Goal: Task Accomplishment & Management: Complete application form

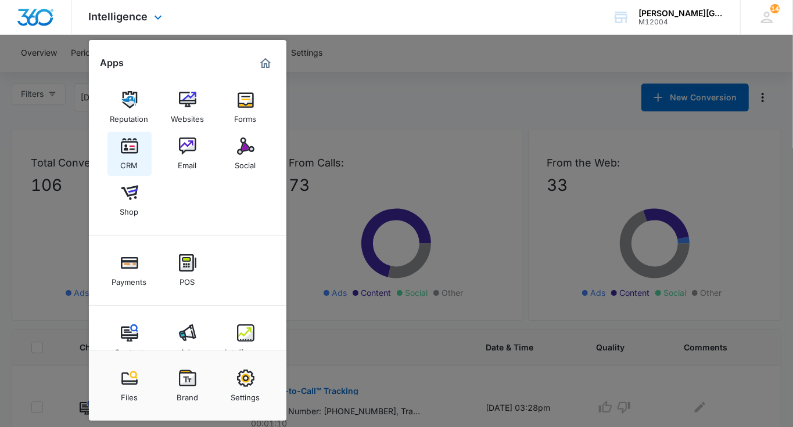
click at [127, 164] on div "CRM" at bounding box center [129, 162] width 17 height 15
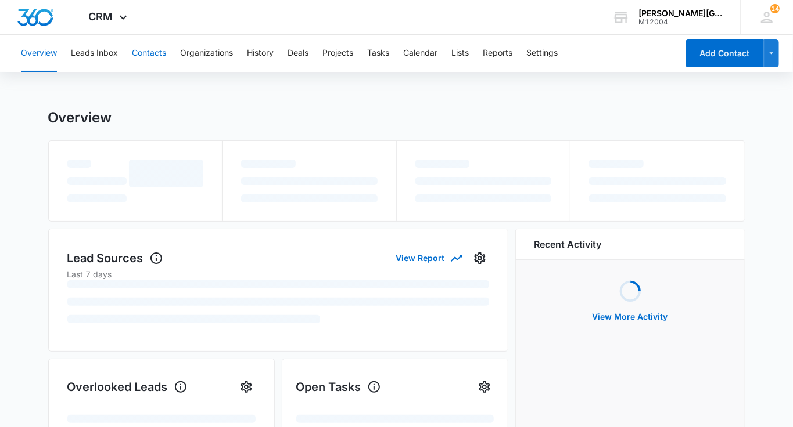
click at [147, 60] on button "Contacts" at bounding box center [149, 53] width 34 height 37
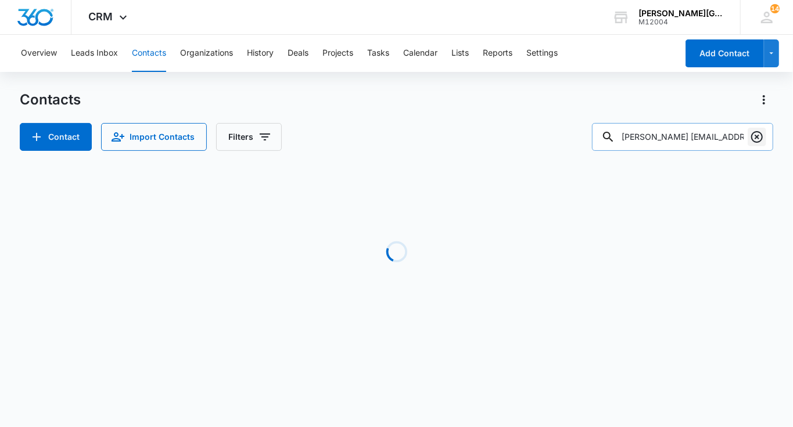
click at [750, 142] on icon "Clear" at bounding box center [757, 137] width 14 height 14
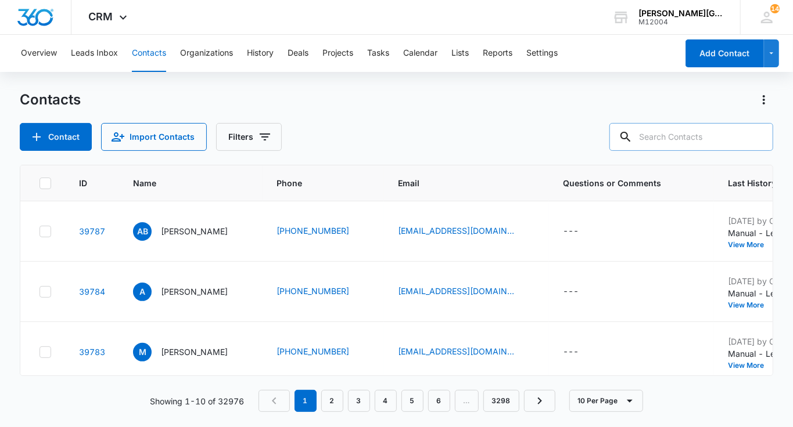
paste input "[EMAIL_ADDRESS][DOMAIN_NAME]"
type input "[EMAIL_ADDRESS][DOMAIN_NAME]"
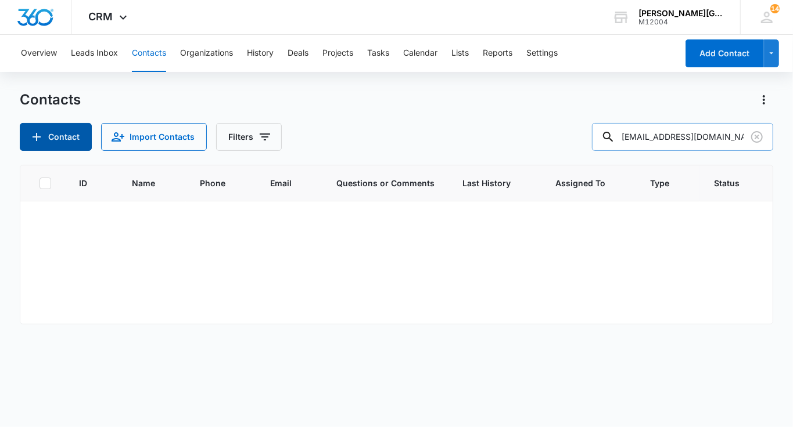
click at [67, 147] on button "Contact" at bounding box center [56, 137] width 72 height 28
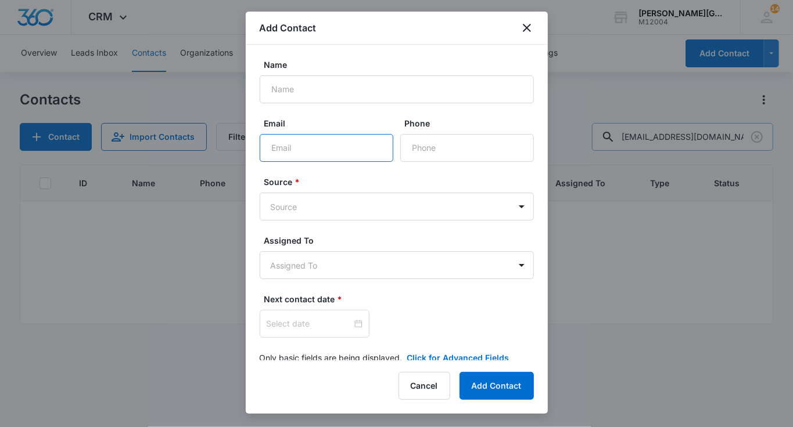
click at [292, 146] on input "Email" at bounding box center [327, 148] width 134 height 28
paste input "[EMAIL_ADDRESS][DOMAIN_NAME]"
type input "[EMAIL_ADDRESS][DOMAIN_NAME]"
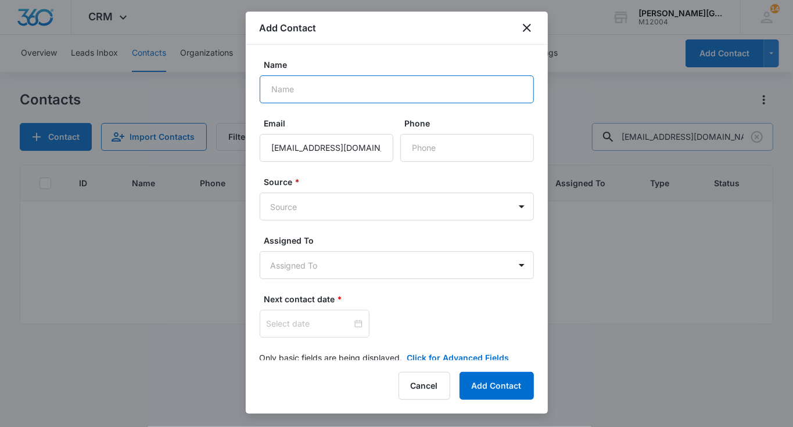
click at [318, 77] on input "Name" at bounding box center [397, 89] width 274 height 28
paste input "[PERSON_NAME]"
click at [272, 89] on input "[PERSON_NAME]" at bounding box center [397, 89] width 274 height 28
type input "[PERSON_NAME]"
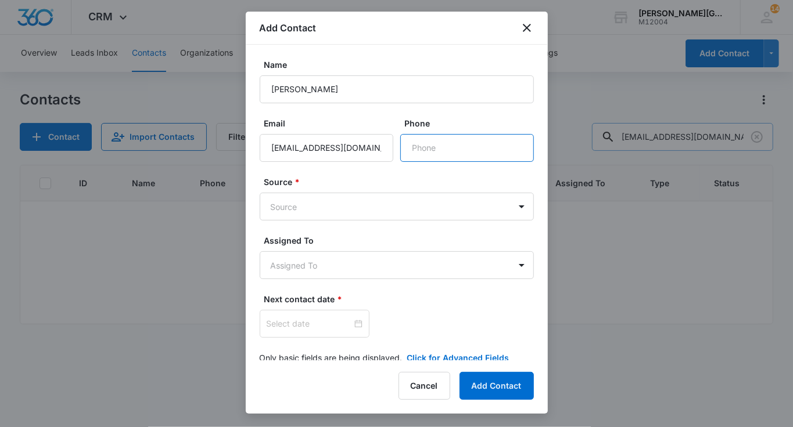
click at [428, 152] on input "Phone" at bounding box center [467, 148] width 134 height 28
paste input "phone"
click at [314, 211] on body "CRM Apps Reputation Websites Forms CRM Email Social Shop Payments POS Content A…" at bounding box center [396, 213] width 793 height 427
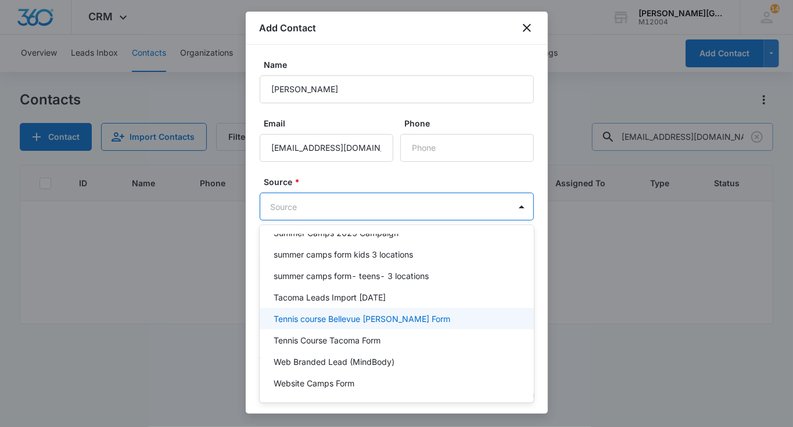
scroll to position [953, 0]
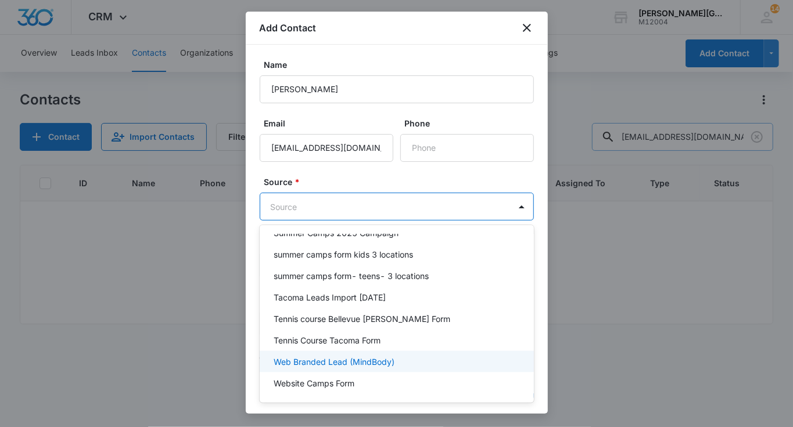
click at [354, 351] on div "Web Branded Lead (MindBody)" at bounding box center [397, 361] width 274 height 21
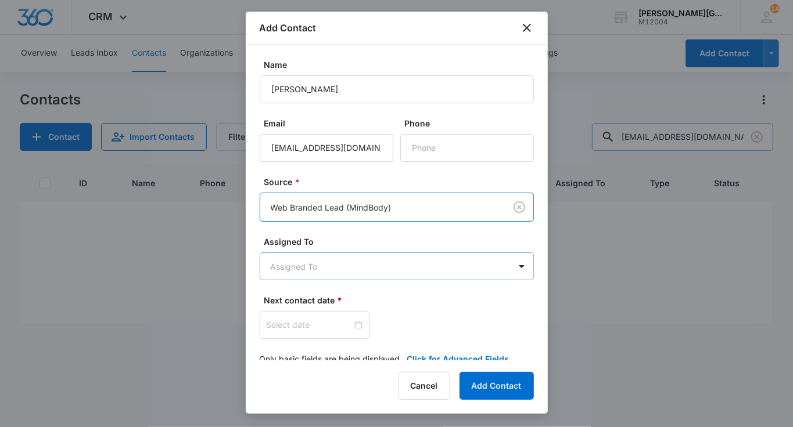
click at [315, 271] on body "CRM Apps Reputation Websites Forms CRM Email Social Shop Payments POS Content A…" at bounding box center [396, 213] width 793 height 427
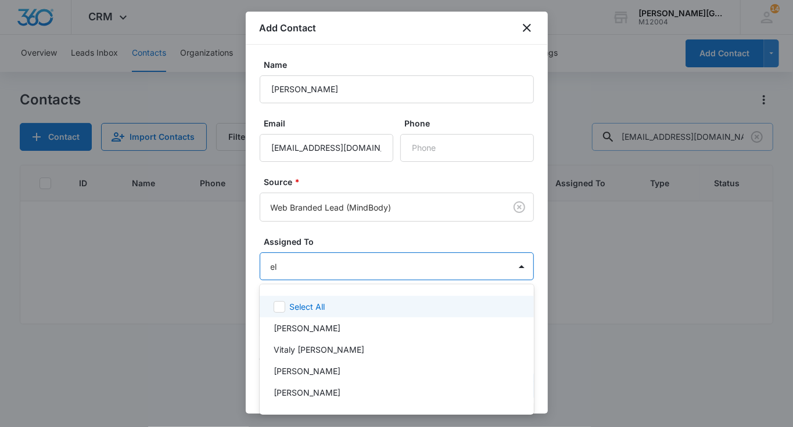
type input "[PERSON_NAME]"
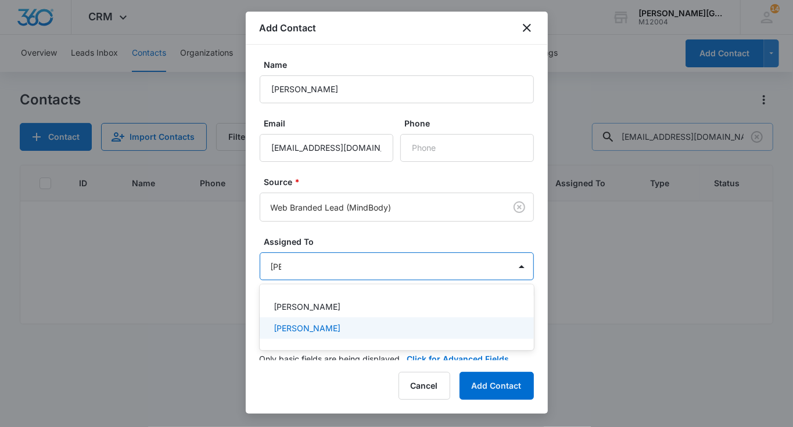
click at [300, 330] on p "[PERSON_NAME]" at bounding box center [306, 328] width 67 height 12
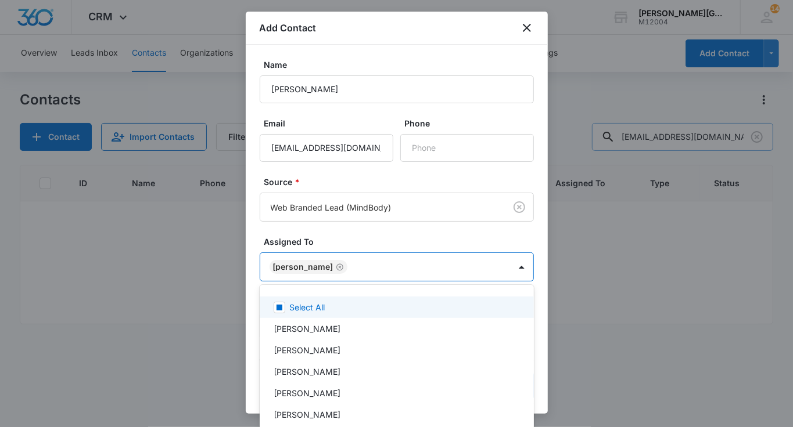
click at [342, 250] on div at bounding box center [396, 213] width 793 height 427
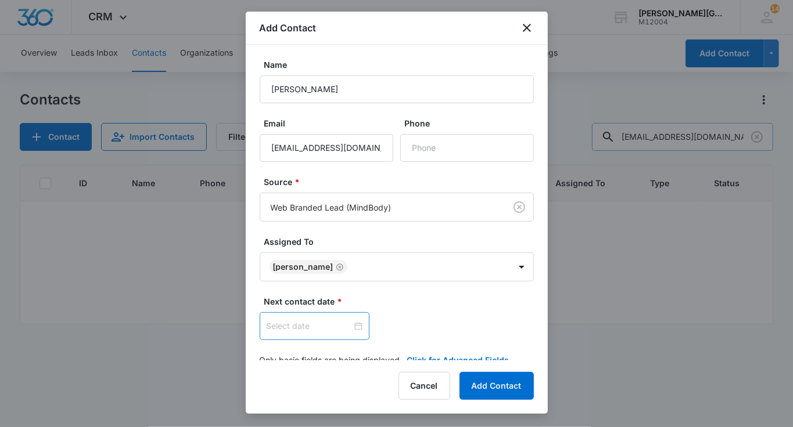
click at [308, 320] on input at bounding box center [309, 326] width 85 height 13
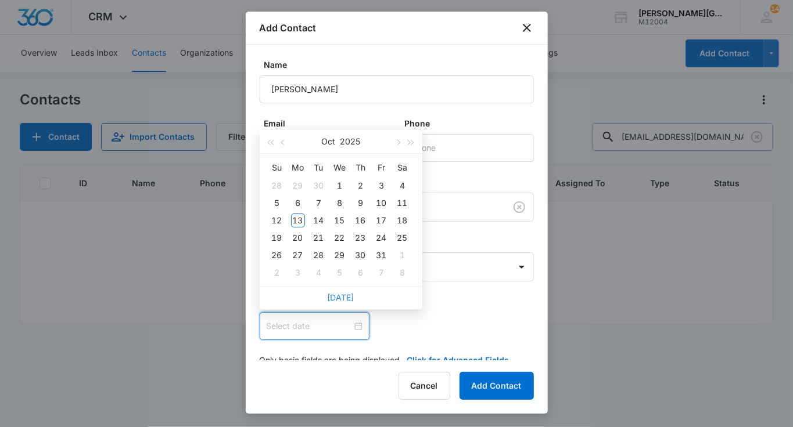
click at [336, 297] on link "[DATE]" at bounding box center [340, 298] width 27 height 10
type input "[DATE]"
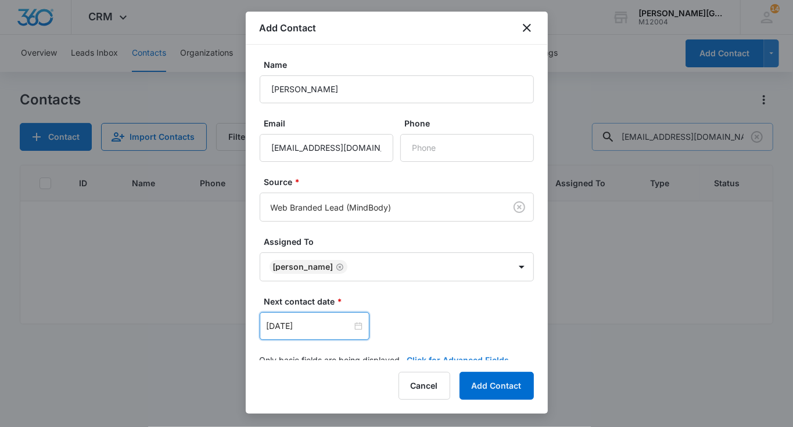
click at [411, 354] on button "Click for Advanced Fields" at bounding box center [458, 360] width 102 height 12
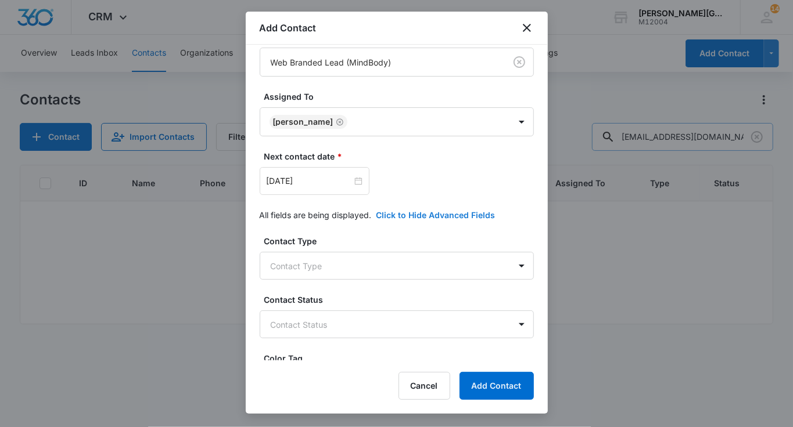
scroll to position [165, 0]
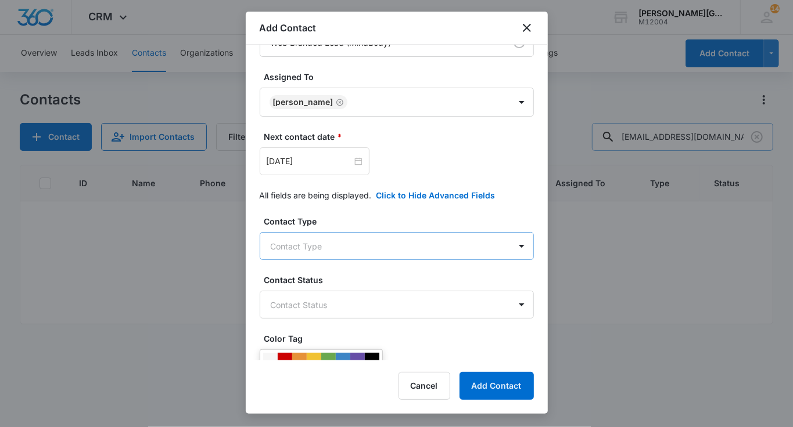
click at [313, 250] on body "CRM Apps Reputation Websites Forms CRM Email Social Shop Payments POS Content A…" at bounding box center [396, 213] width 793 height 427
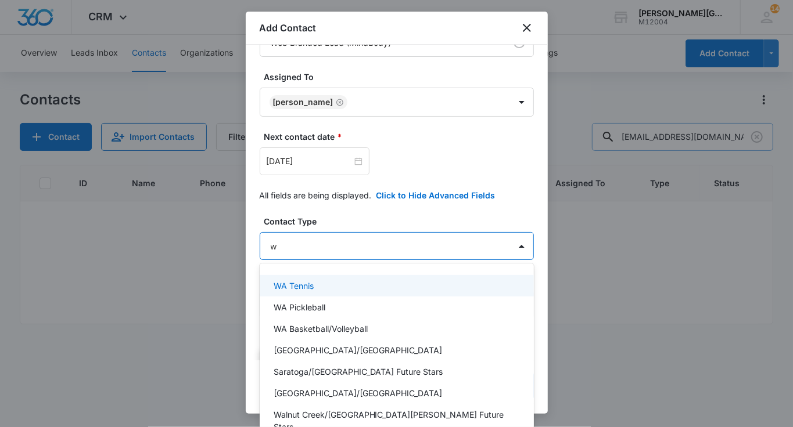
type input "wa"
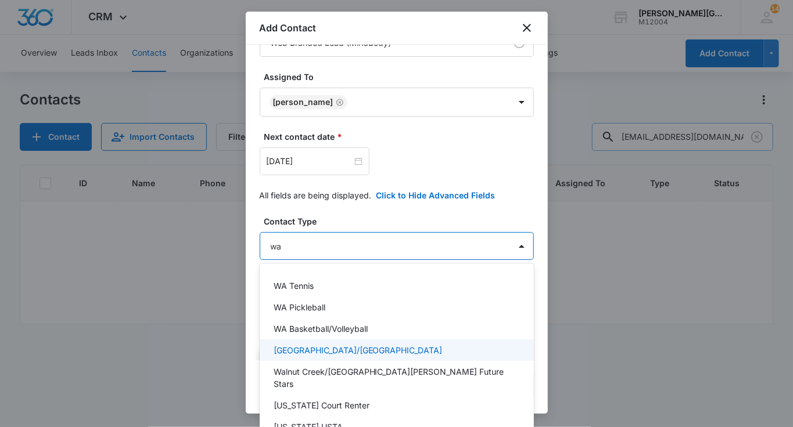
click at [307, 345] on p "[GEOGRAPHIC_DATA]/[GEOGRAPHIC_DATA]" at bounding box center [357, 350] width 169 height 12
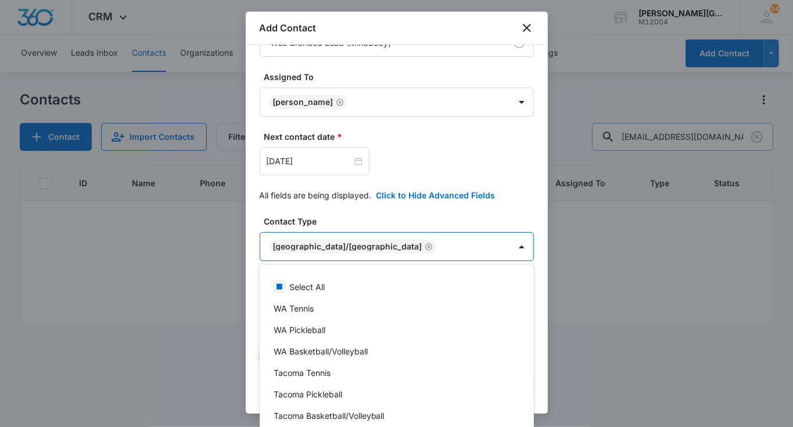
click at [375, 204] on div at bounding box center [396, 213] width 793 height 427
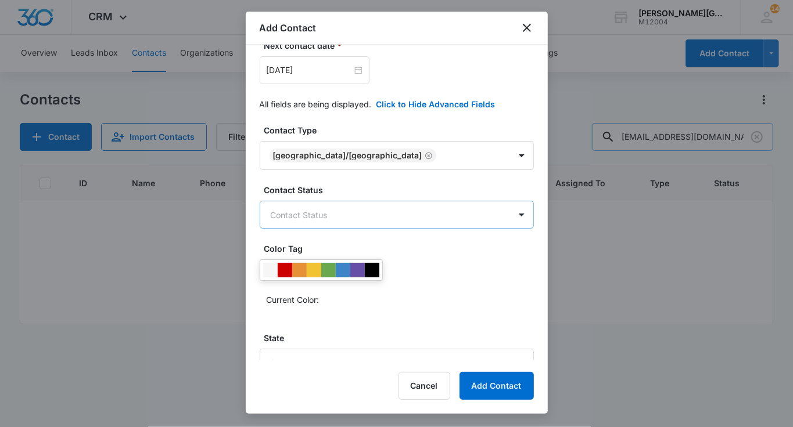
scroll to position [264, 0]
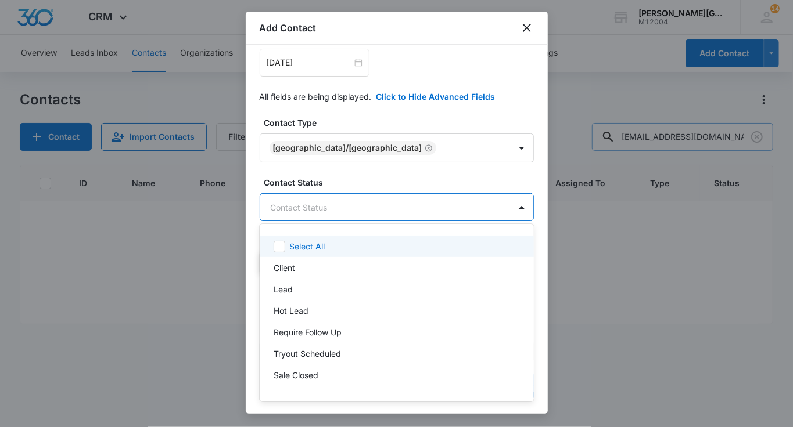
click at [329, 201] on body "CRM Apps Reputation Websites Forms CRM Email Social Shop Payments POS Content A…" at bounding box center [396, 213] width 793 height 427
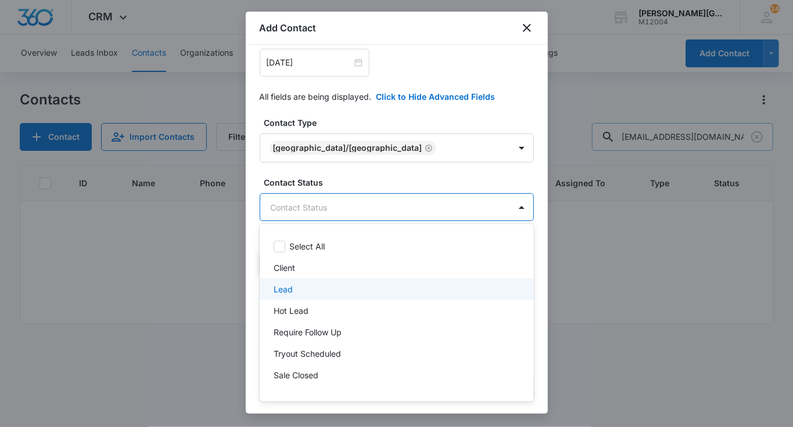
drag, startPoint x: 293, startPoint y: 282, endPoint x: 302, endPoint y: 313, distance: 32.0
click at [293, 283] on div "Lead" at bounding box center [397, 289] width 274 height 21
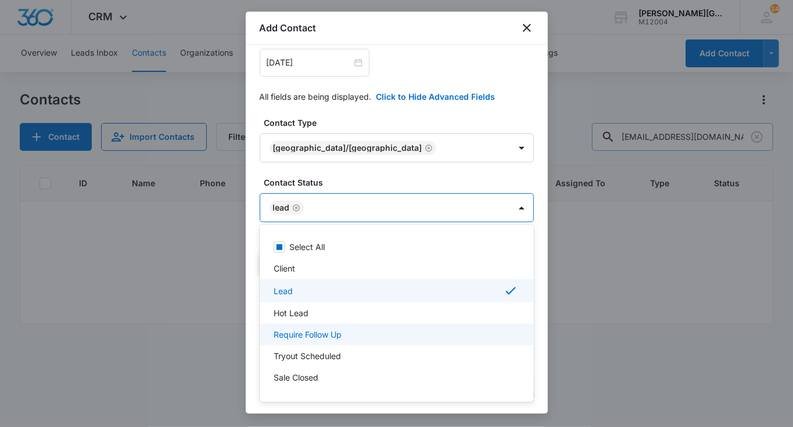
click at [310, 328] on div "Require Follow Up" at bounding box center [397, 334] width 274 height 21
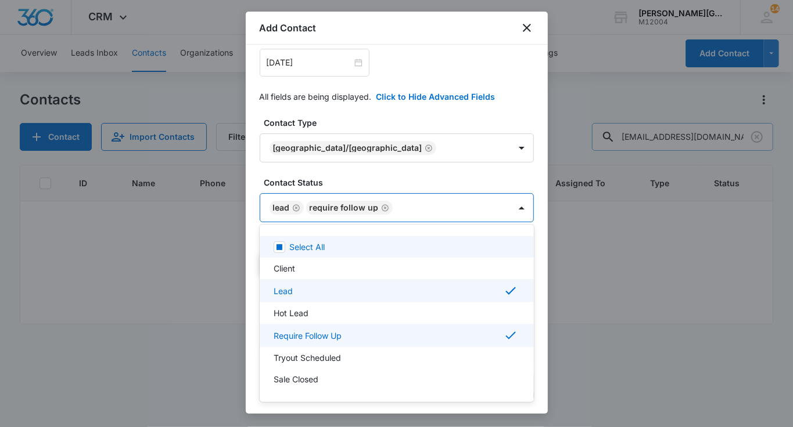
click at [383, 193] on div at bounding box center [396, 213] width 793 height 427
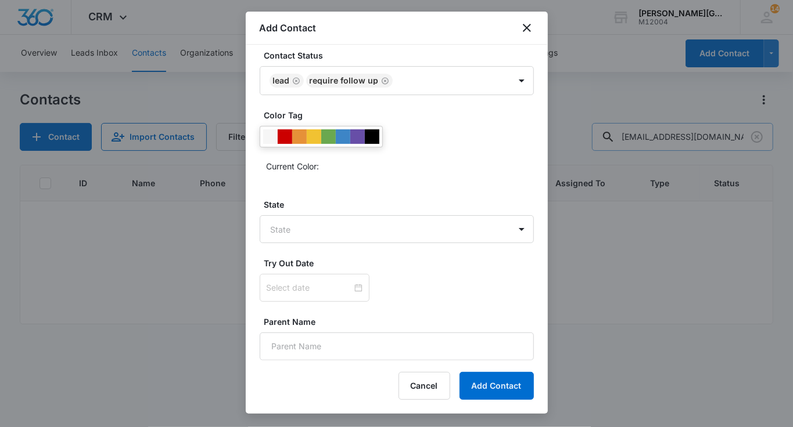
scroll to position [416, 0]
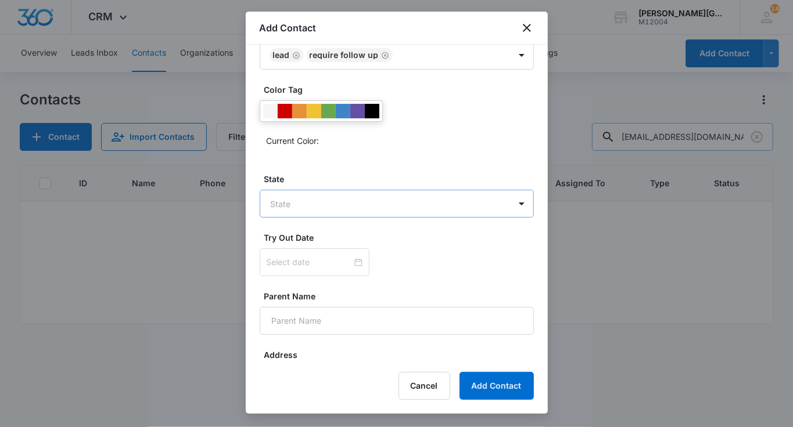
click at [340, 204] on body "CRM Apps Reputation Websites Forms CRM Email Social Shop Payments POS Content A…" at bounding box center [396, 213] width 793 height 427
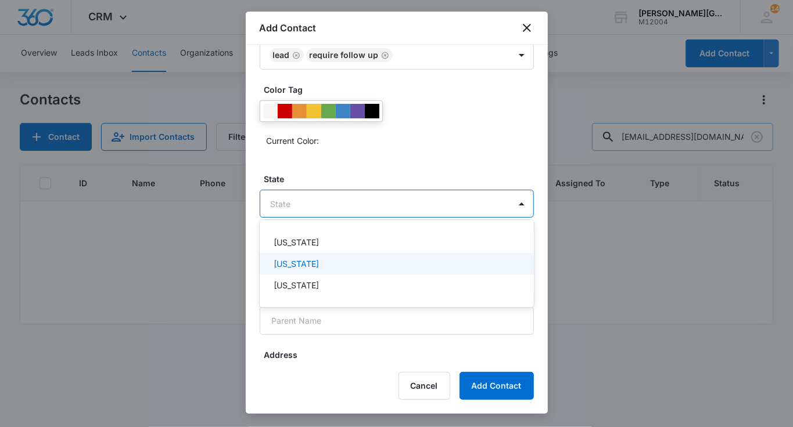
click at [304, 267] on p "[US_STATE]" at bounding box center [295, 264] width 45 height 12
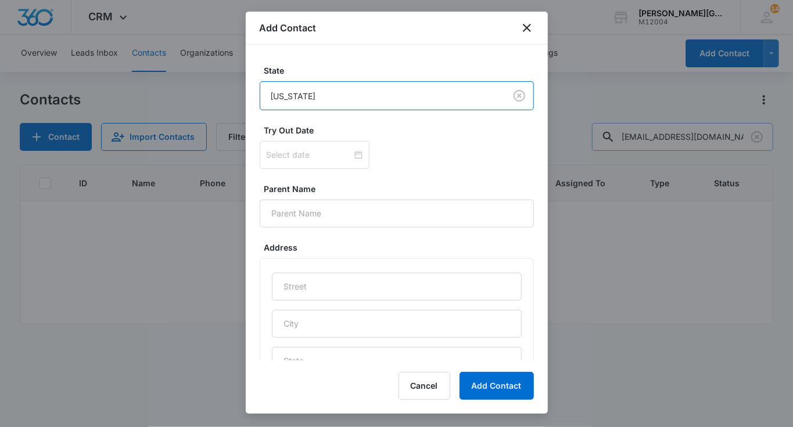
scroll to position [570, 0]
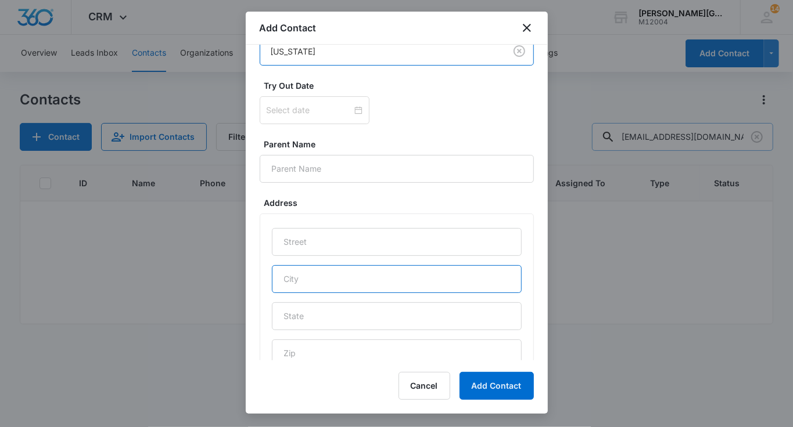
click at [304, 267] on input "text" at bounding box center [397, 279] width 250 height 28
type input "Orinda"
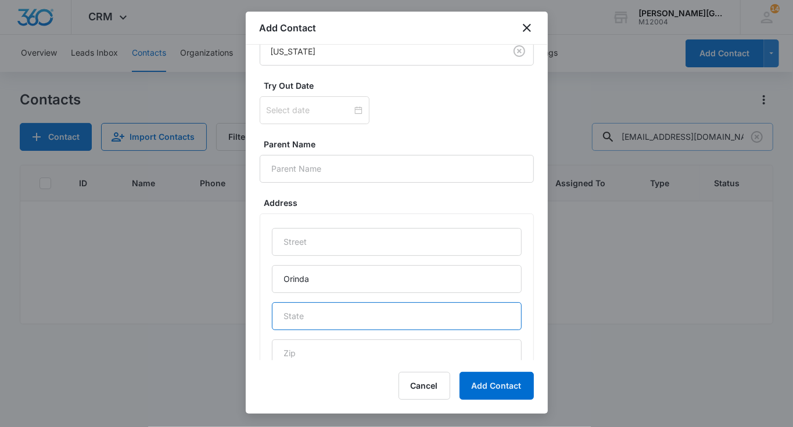
click at [369, 307] on input "text" at bounding box center [397, 317] width 250 height 28
type input "CA"
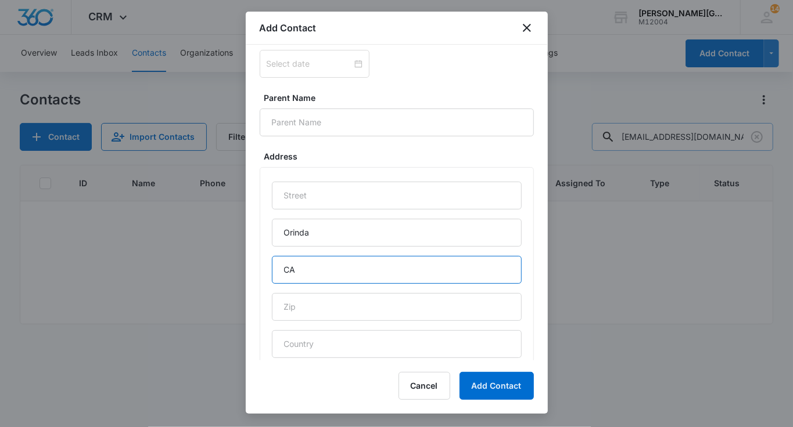
scroll to position [616, 0]
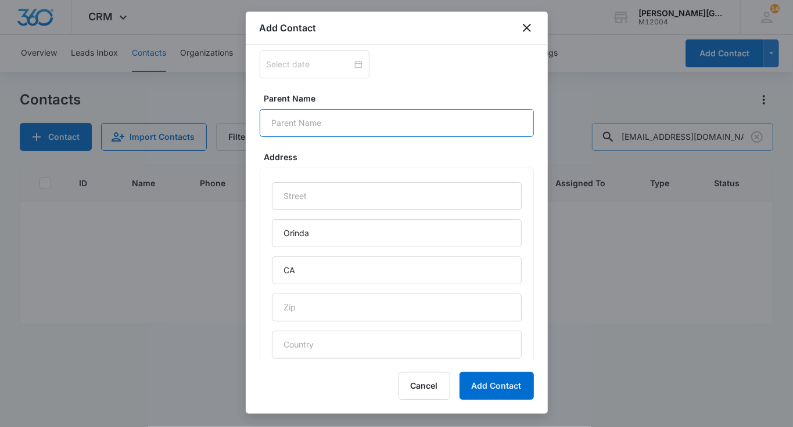
click at [291, 128] on input "Parent Name" at bounding box center [397, 123] width 274 height 28
paste input "[PERSON_NAME]"
click at [267, 116] on input "[PERSON_NAME]" at bounding box center [397, 123] width 274 height 28
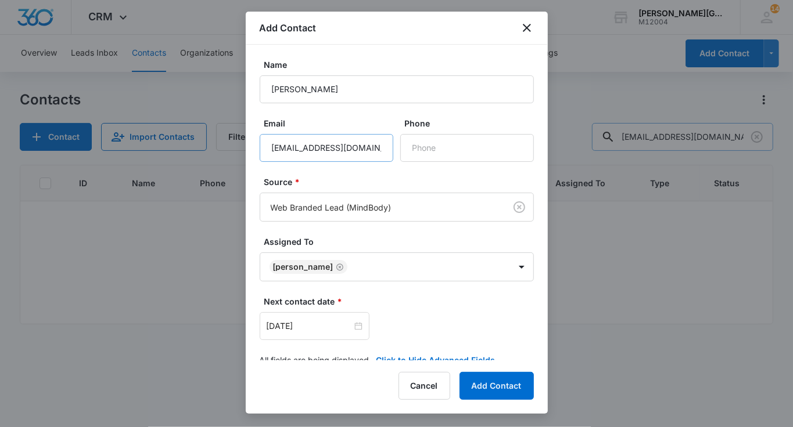
type input "[PERSON_NAME]"
click at [290, 143] on input "[EMAIL_ADDRESS][DOMAIN_NAME]" at bounding box center [327, 148] width 134 height 28
click at [471, 379] on button "Add Contact" at bounding box center [496, 386] width 74 height 28
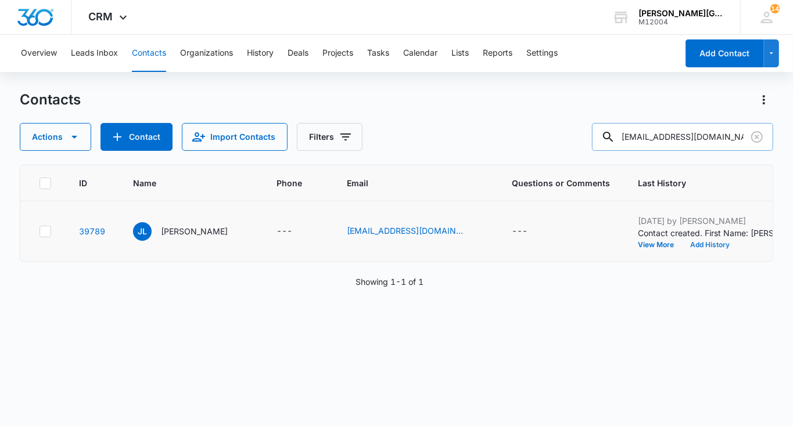
click at [682, 243] on button "Add History" at bounding box center [710, 245] width 56 height 7
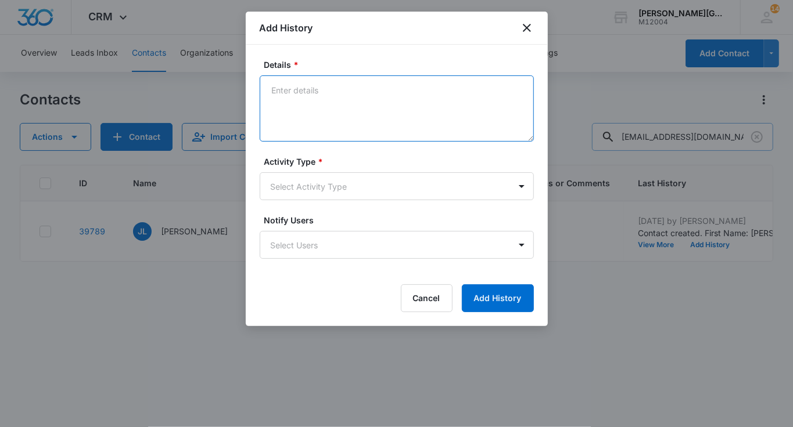
click at [341, 108] on textarea "Details *" at bounding box center [397, 108] width 274 height 66
paste textarea "Hello [PERSON_NAME], Hope this email finds you well! We noticed that you create…"
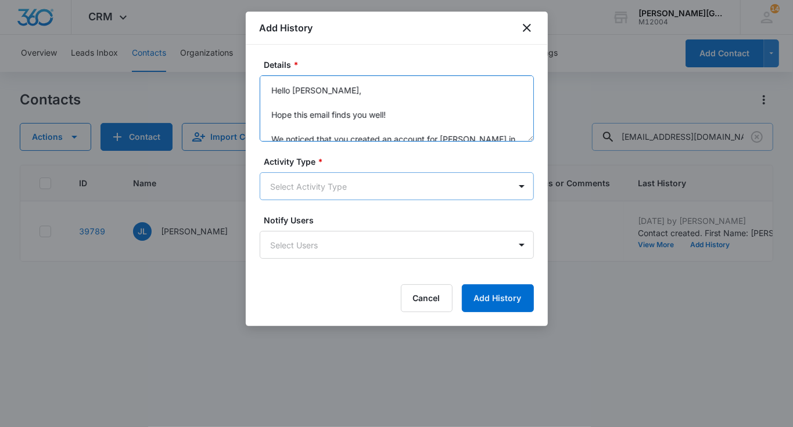
type textarea "Hello [PERSON_NAME], Hope this email finds you well! We noticed that you create…"
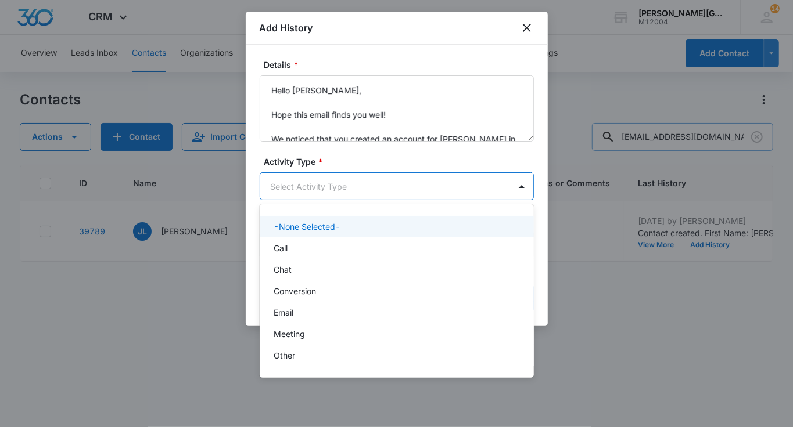
click at [327, 177] on body "CRM Apps Reputation Websites Forms CRM Email Social Shop Payments POS Content A…" at bounding box center [396, 213] width 793 height 427
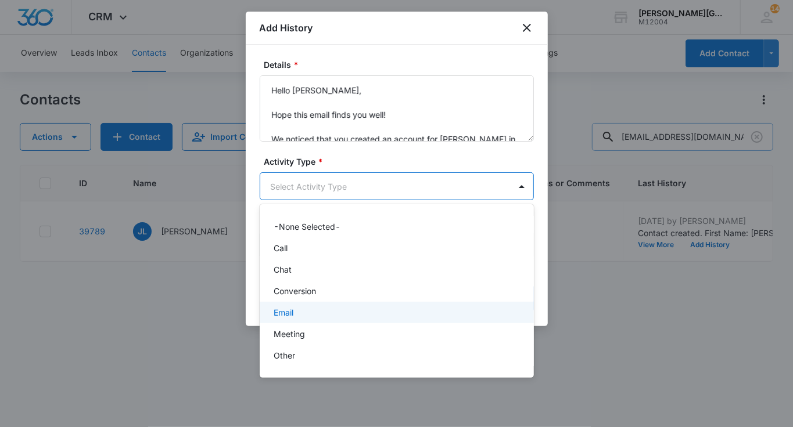
click at [299, 305] on div "Email" at bounding box center [397, 312] width 274 height 21
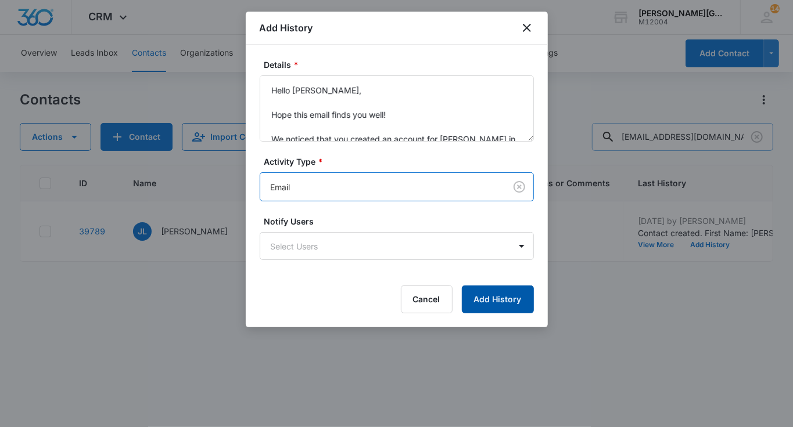
click at [494, 300] on button "Add History" at bounding box center [498, 300] width 72 height 28
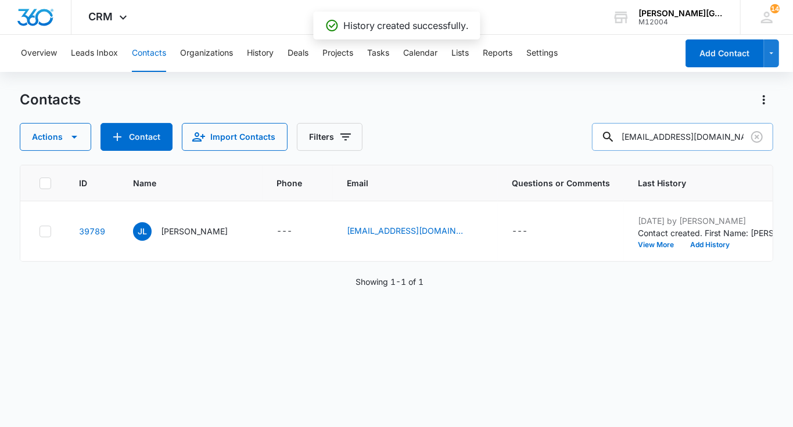
click at [178, 232] on p "[PERSON_NAME]" at bounding box center [194, 231] width 67 height 12
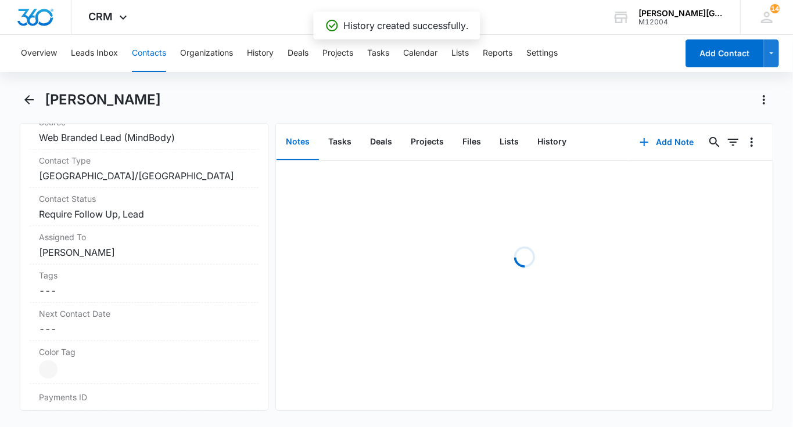
scroll to position [498, 0]
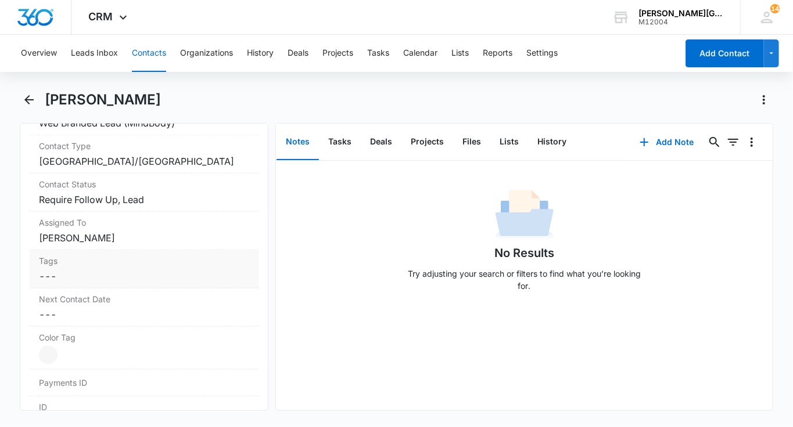
click at [84, 281] on div "Tags Cancel Save Changes ---" at bounding box center [144, 269] width 229 height 38
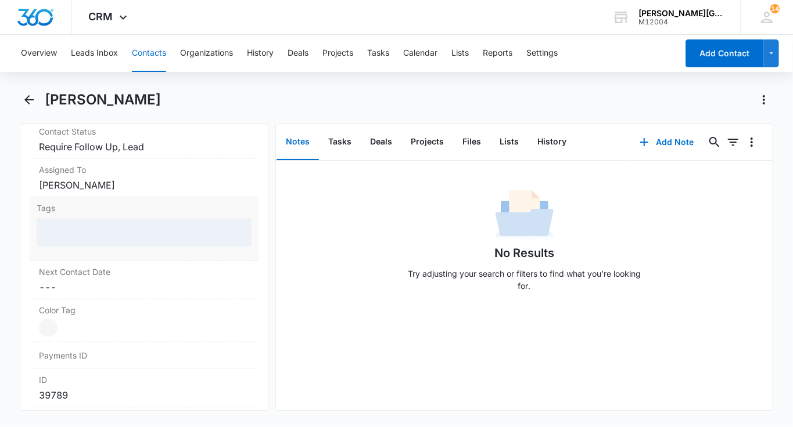
scroll to position [570, 0]
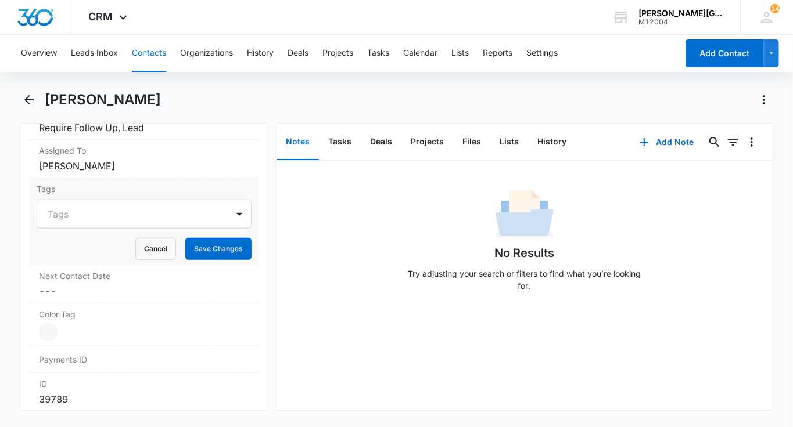
click at [95, 240] on div "Cancel Save Changes" at bounding box center [144, 249] width 215 height 22
click at [153, 242] on button "Cancel" at bounding box center [155, 249] width 41 height 22
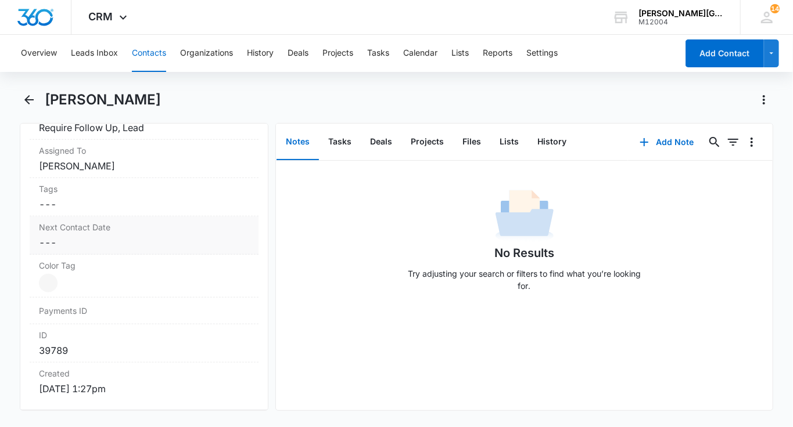
click at [87, 230] on label "Next Contact Date" at bounding box center [144, 227] width 210 height 12
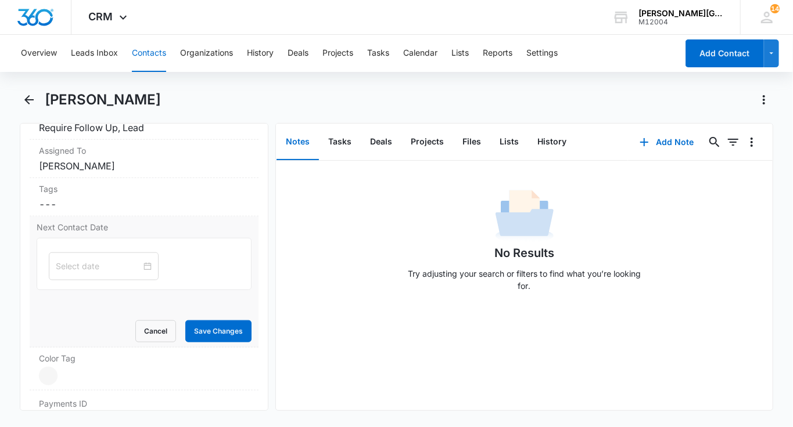
click at [81, 242] on div at bounding box center [144, 264] width 215 height 52
click at [81, 260] on input at bounding box center [98, 266] width 85 height 13
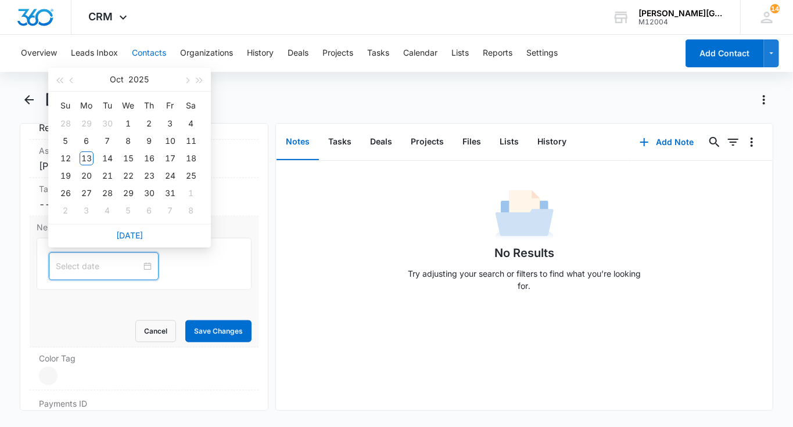
click at [134, 224] on div "[DATE]" at bounding box center [129, 235] width 163 height 23
click at [134, 232] on link "[DATE]" at bounding box center [129, 236] width 27 height 10
type input "[DATE]"
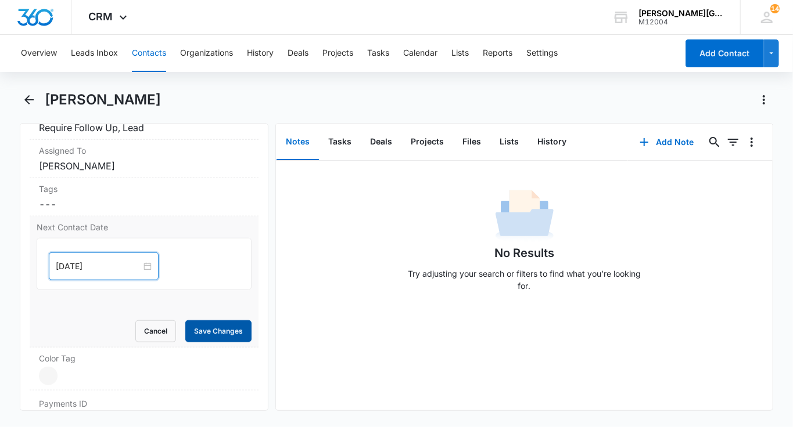
click at [208, 321] on button "Save Changes" at bounding box center [218, 332] width 66 height 22
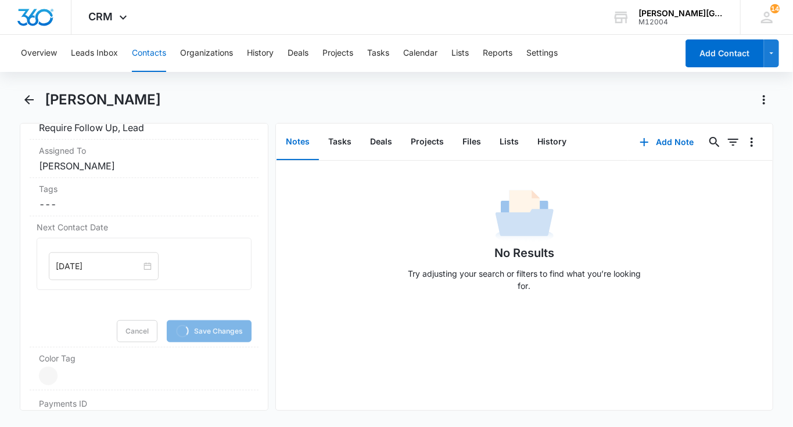
click at [156, 51] on button "Contacts" at bounding box center [149, 53] width 34 height 37
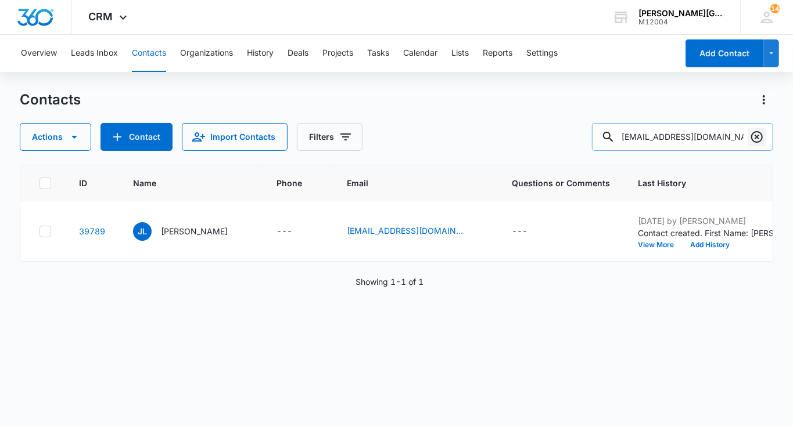
click at [755, 139] on icon "Clear" at bounding box center [757, 137] width 12 height 12
